Goal: Transaction & Acquisition: Purchase product/service

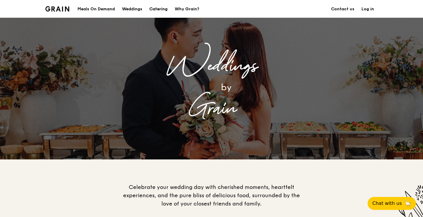
click at [161, 9] on div "Catering" at bounding box center [158, 9] width 18 height 18
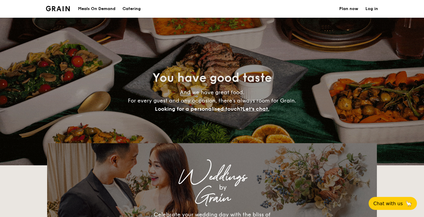
select select
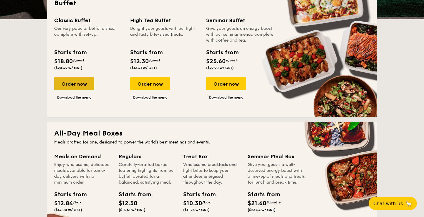
scroll to position [146, 0]
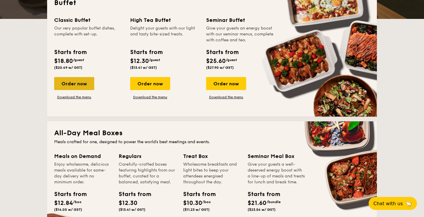
click at [74, 84] on div "Order now" at bounding box center [74, 83] width 40 height 13
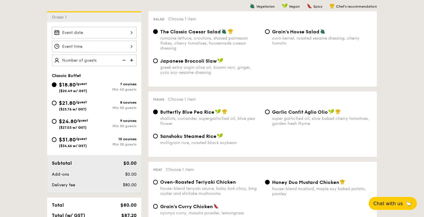
scroll to position [156, 0]
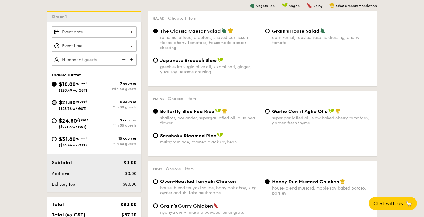
click at [54, 103] on input "$21.80 /guest ($23.76 w/ GST) 8 courses Min 30 guests" at bounding box center [54, 102] width 5 height 5
radio input "true"
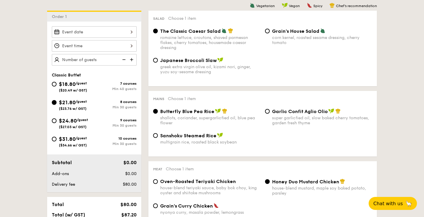
radio input "true"
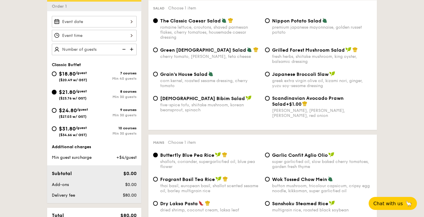
scroll to position [167, 0]
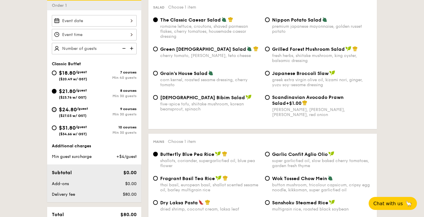
click at [55, 109] on input "$24.80 /guest ($27.03 w/ GST) 9 courses Min 30 guests" at bounding box center [54, 109] width 5 height 5
radio input "true"
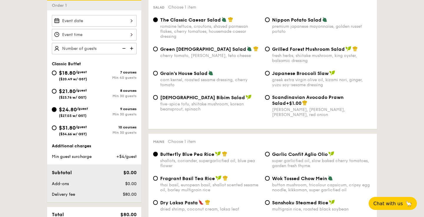
radio input "true"
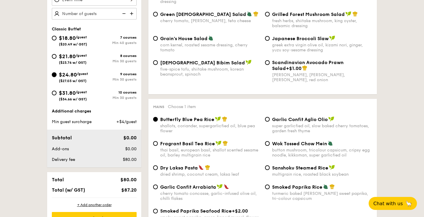
scroll to position [202, 0]
click at [70, 38] on span "$18.80" at bounding box center [67, 37] width 17 height 6
click at [57, 38] on input "$18.80 /guest ($20.49 w/ GST) 7 courses Min 40 guests" at bounding box center [54, 37] width 5 height 5
radio input "true"
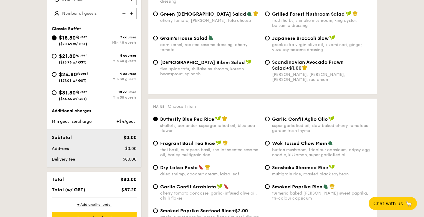
radio input "true"
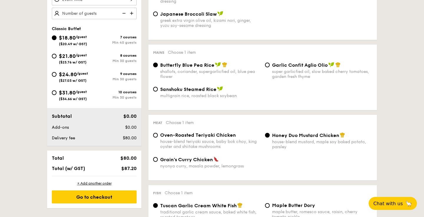
click at [56, 76] on div "$24.80 /guest ($27.03 w/ GST)" at bounding box center [73, 76] width 42 height 12
click at [56, 76] on input "$24.80 /guest ($27.03 w/ GST) 9 courses Min 30 guests" at bounding box center [54, 74] width 5 height 5
radio input "true"
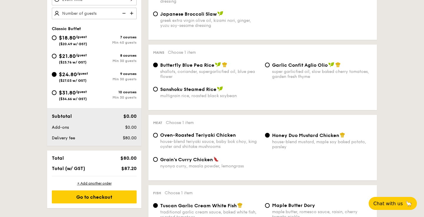
radio input "true"
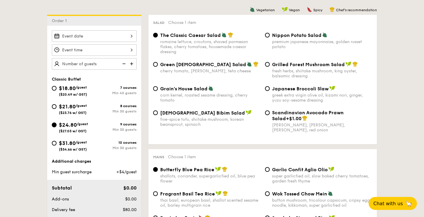
scroll to position [146, 0]
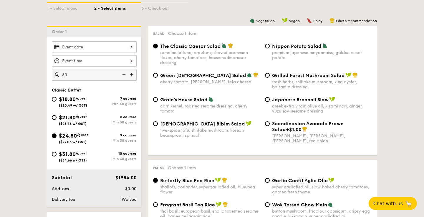
scroll to position [131, 0]
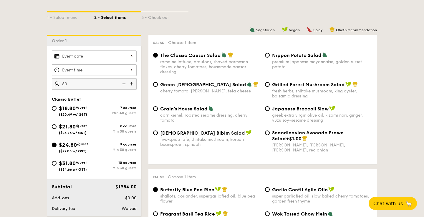
click at [130, 84] on img at bounding box center [132, 83] width 9 height 11
click at [123, 83] on img at bounding box center [123, 83] width 9 height 11
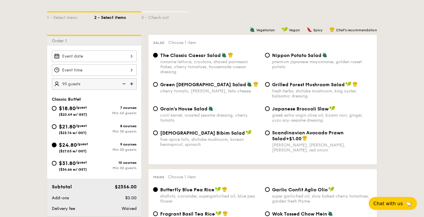
click at [123, 83] on img at bounding box center [123, 83] width 9 height 11
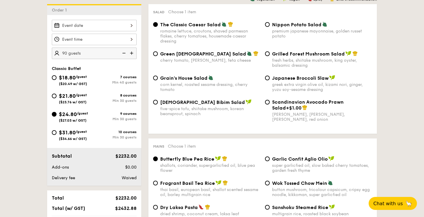
scroll to position [161, 0]
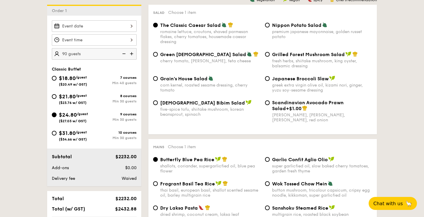
click at [124, 52] on img at bounding box center [123, 53] width 9 height 11
click at [131, 52] on img at bounding box center [132, 53] width 9 height 11
type input "90 guests"
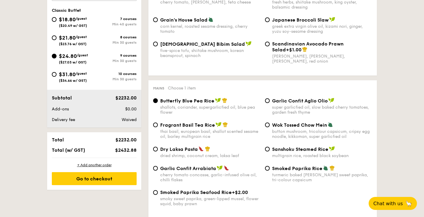
scroll to position [225, 0]
